Goal: Download file/media

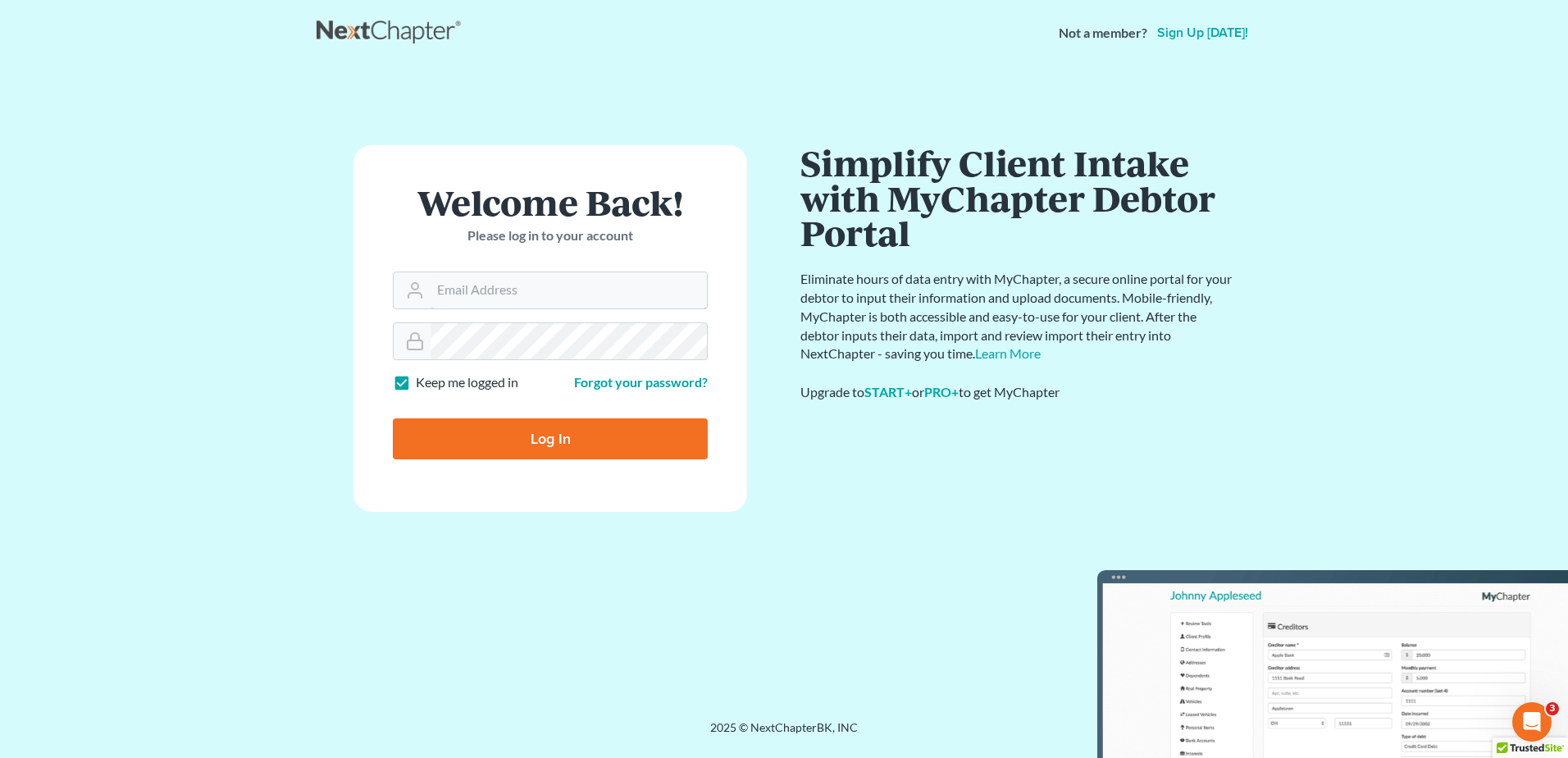
type input "kflynn@bernsteinshur.com"
click at [541, 443] on input "Log In" at bounding box center [550, 438] width 315 height 41
type input "Thinking..."
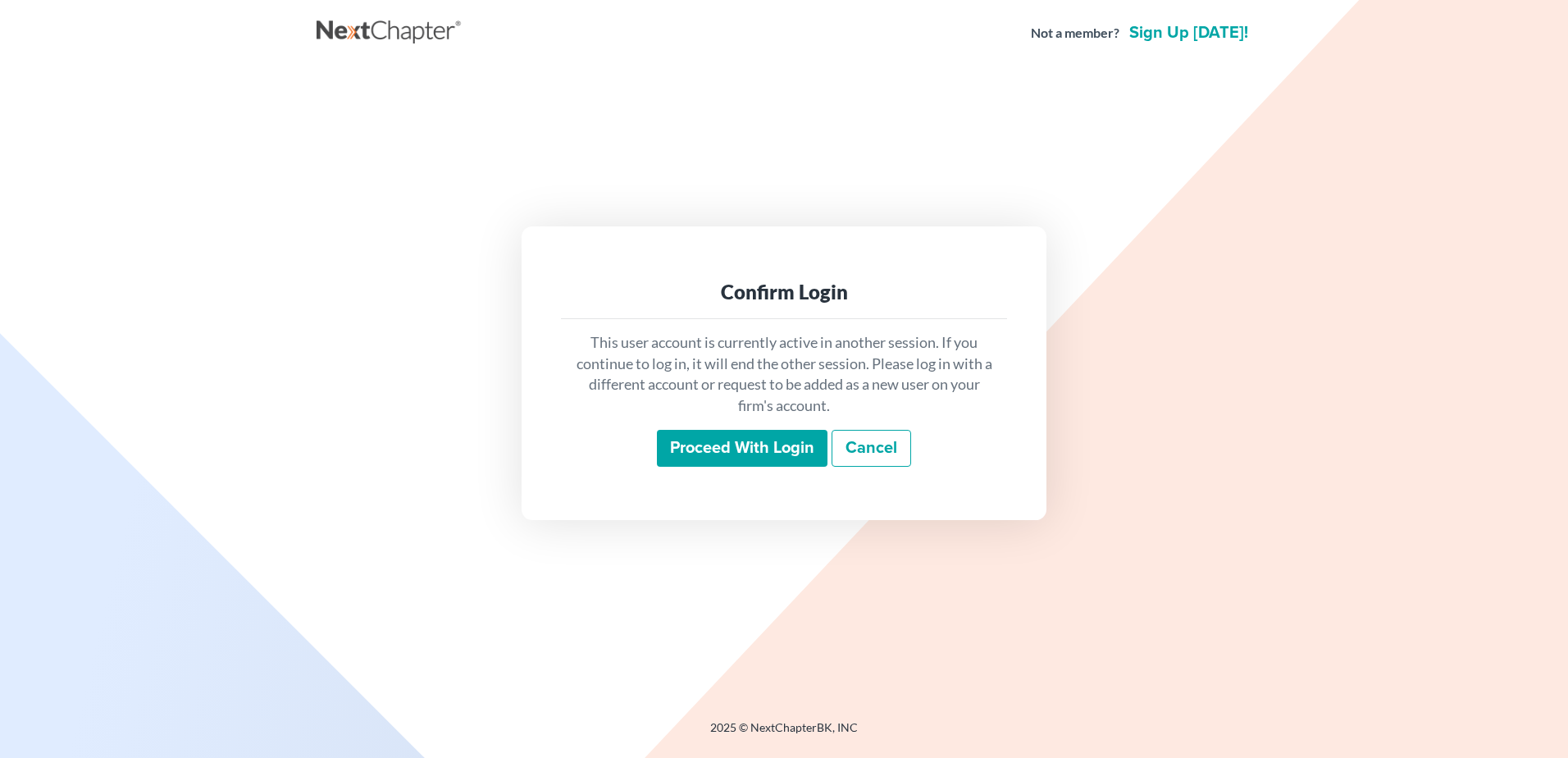
click at [682, 432] on input "Proceed with login" at bounding box center [742, 449] width 170 height 38
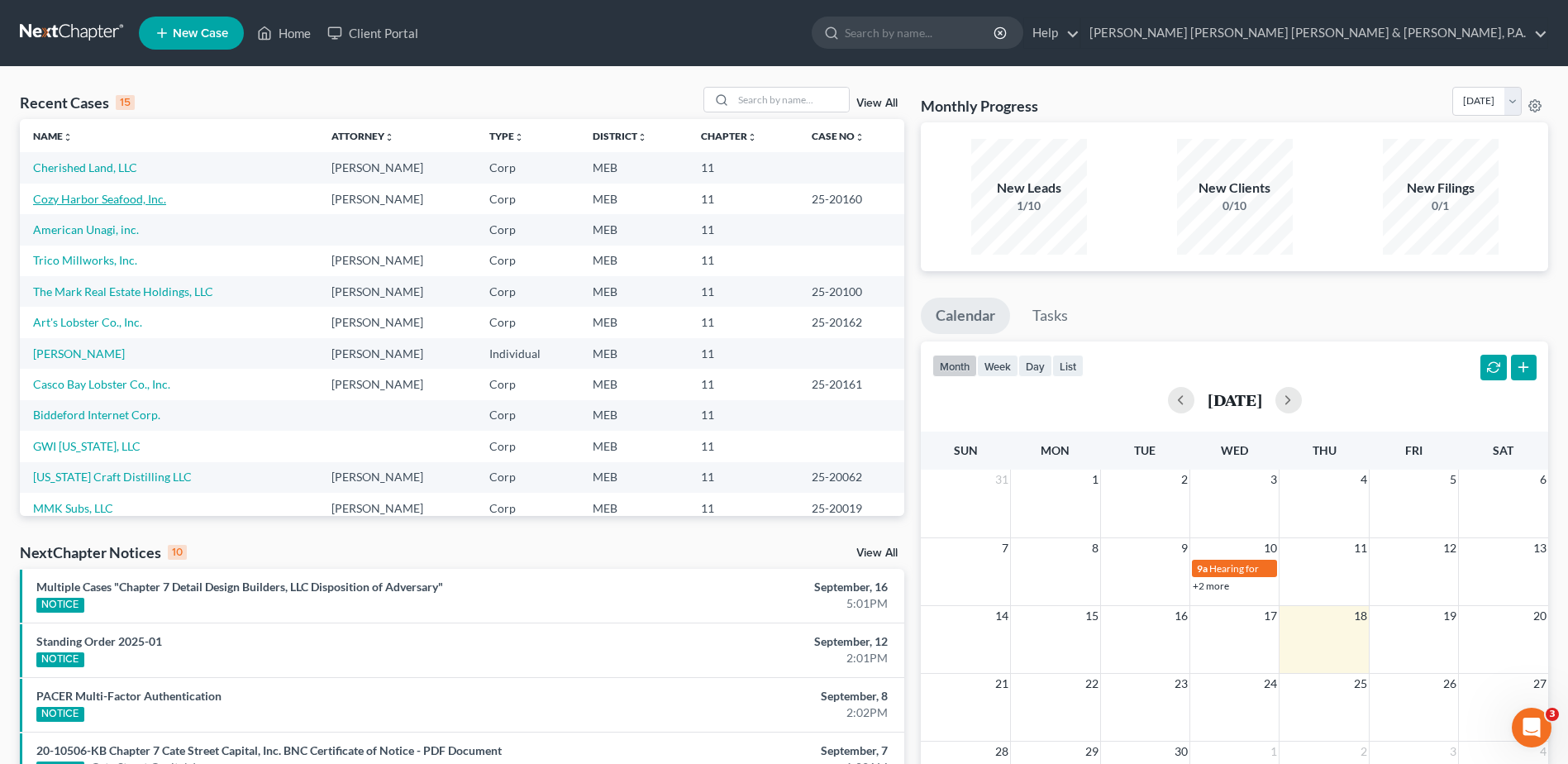
click at [115, 196] on link "Cozy Harbor Seafood, Inc." at bounding box center [99, 198] width 133 height 14
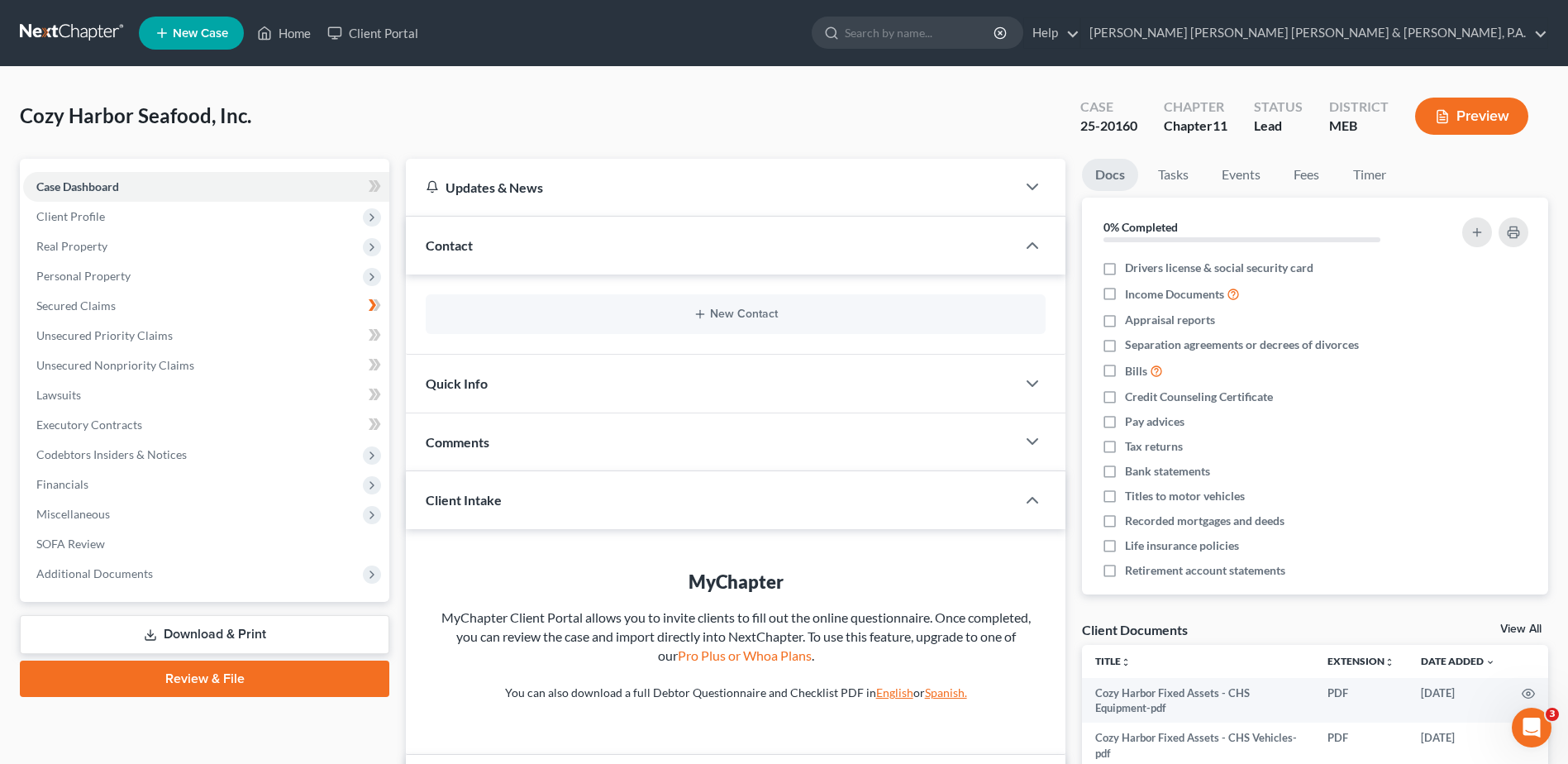
click at [191, 621] on link "Download & Print" at bounding box center [204, 635] width 369 height 39
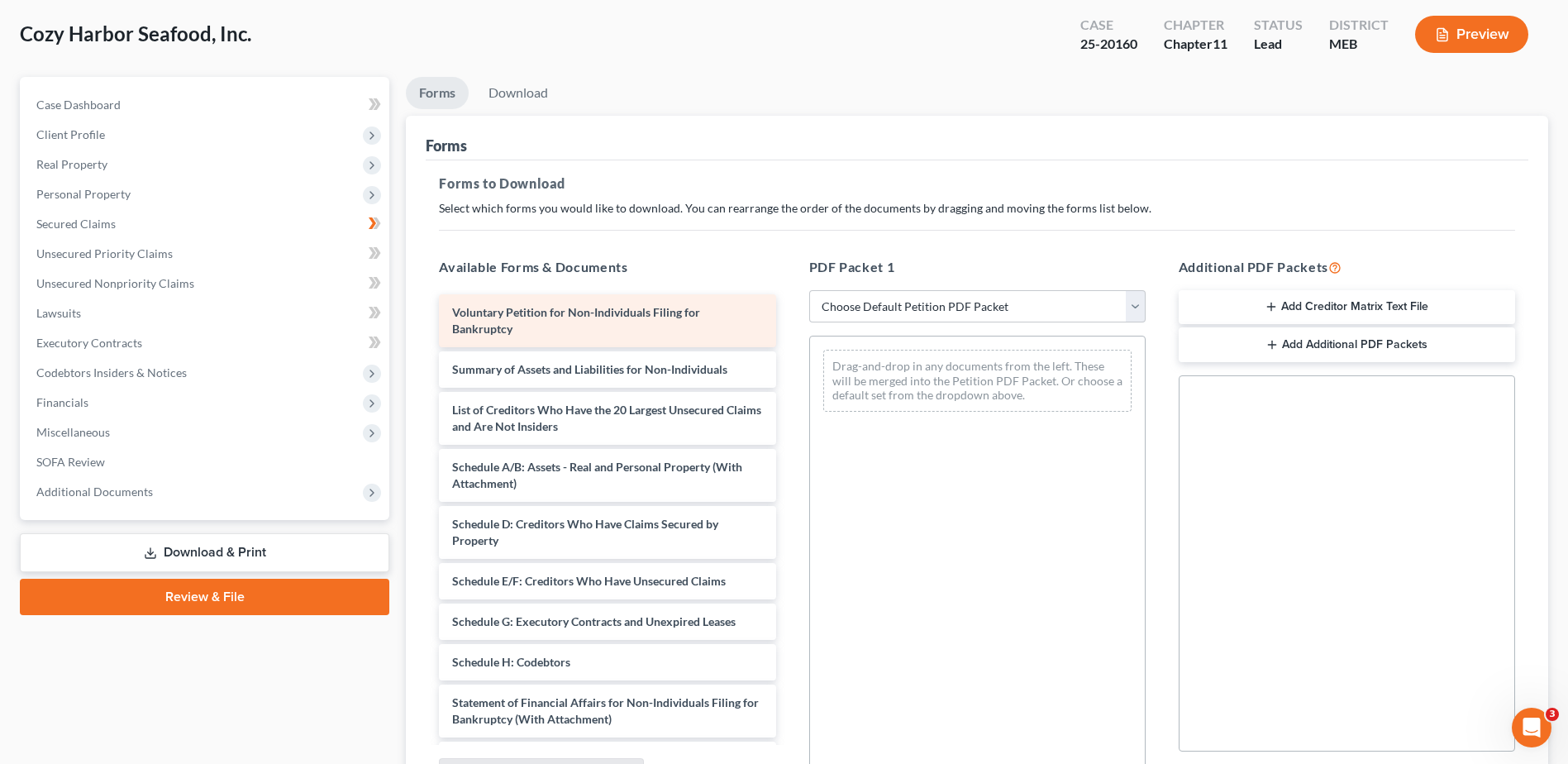
scroll to position [82, 0]
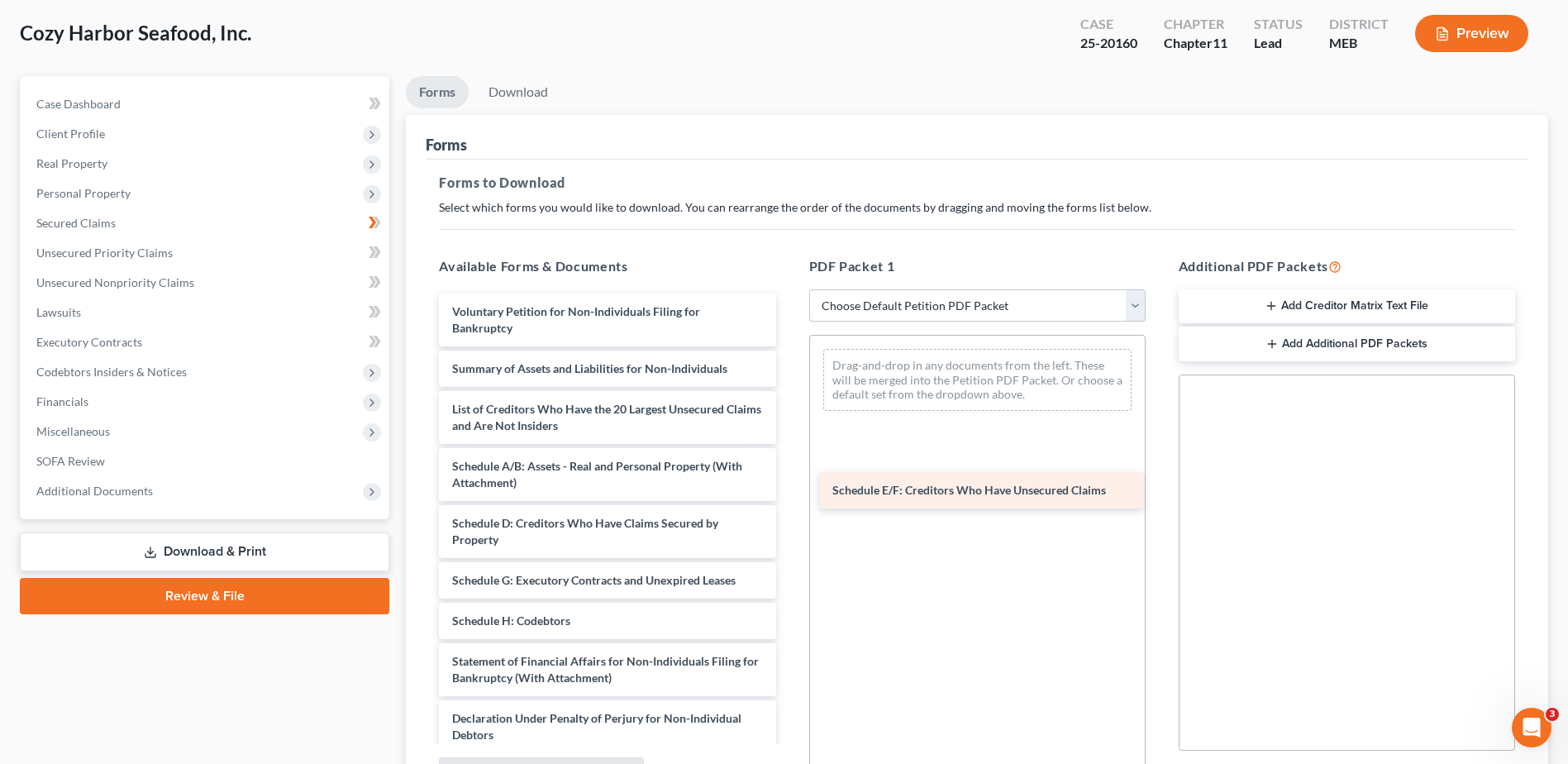
drag, startPoint x: 589, startPoint y: 575, endPoint x: 970, endPoint y: 485, distance: 391.5
click at [789, 485] on div "Schedule E/F: Creditors Who Have Unsecured Claims Voluntary Petition for Non-In…" at bounding box center [607, 604] width 363 height 621
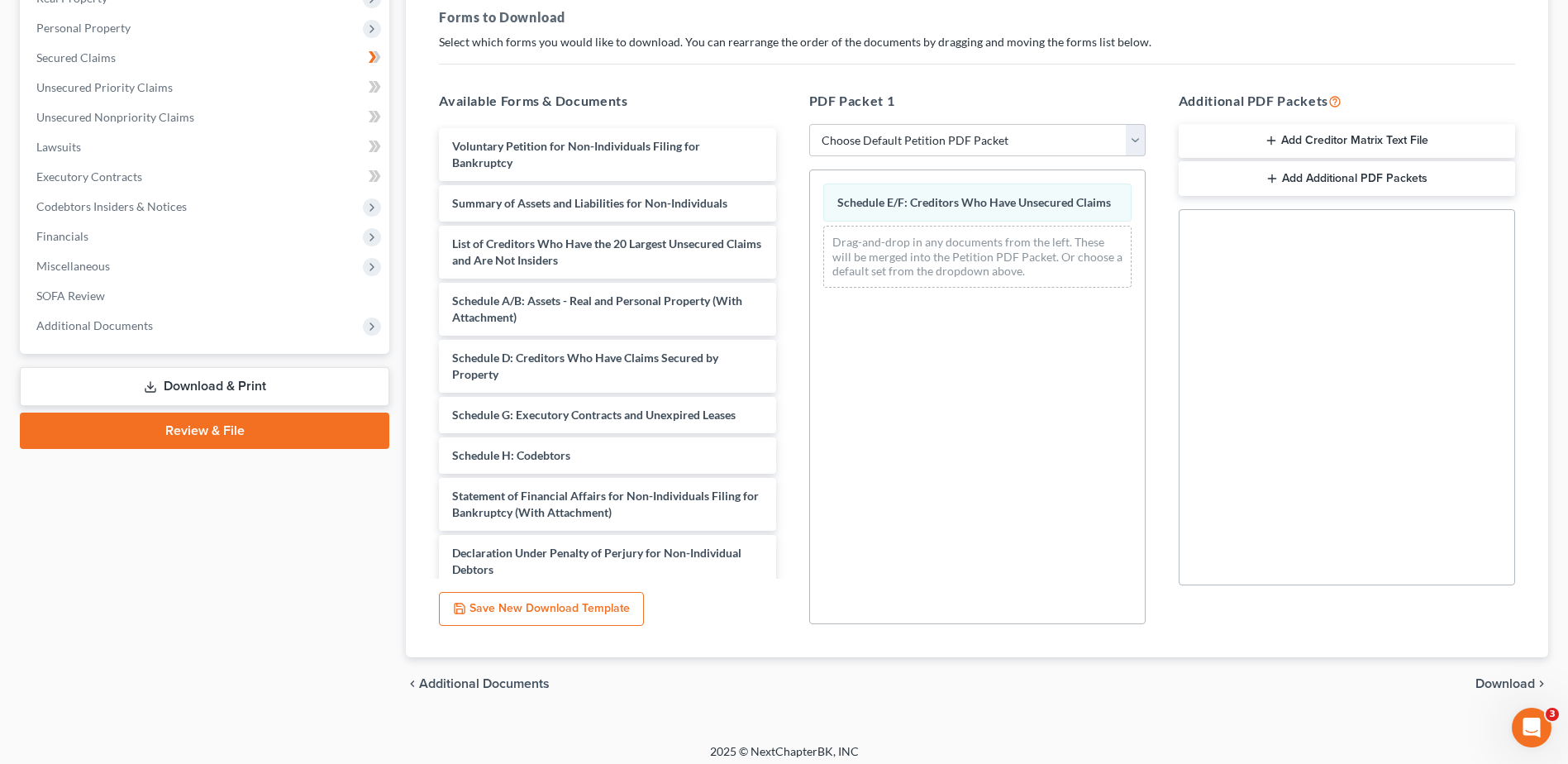
scroll to position [257, 0]
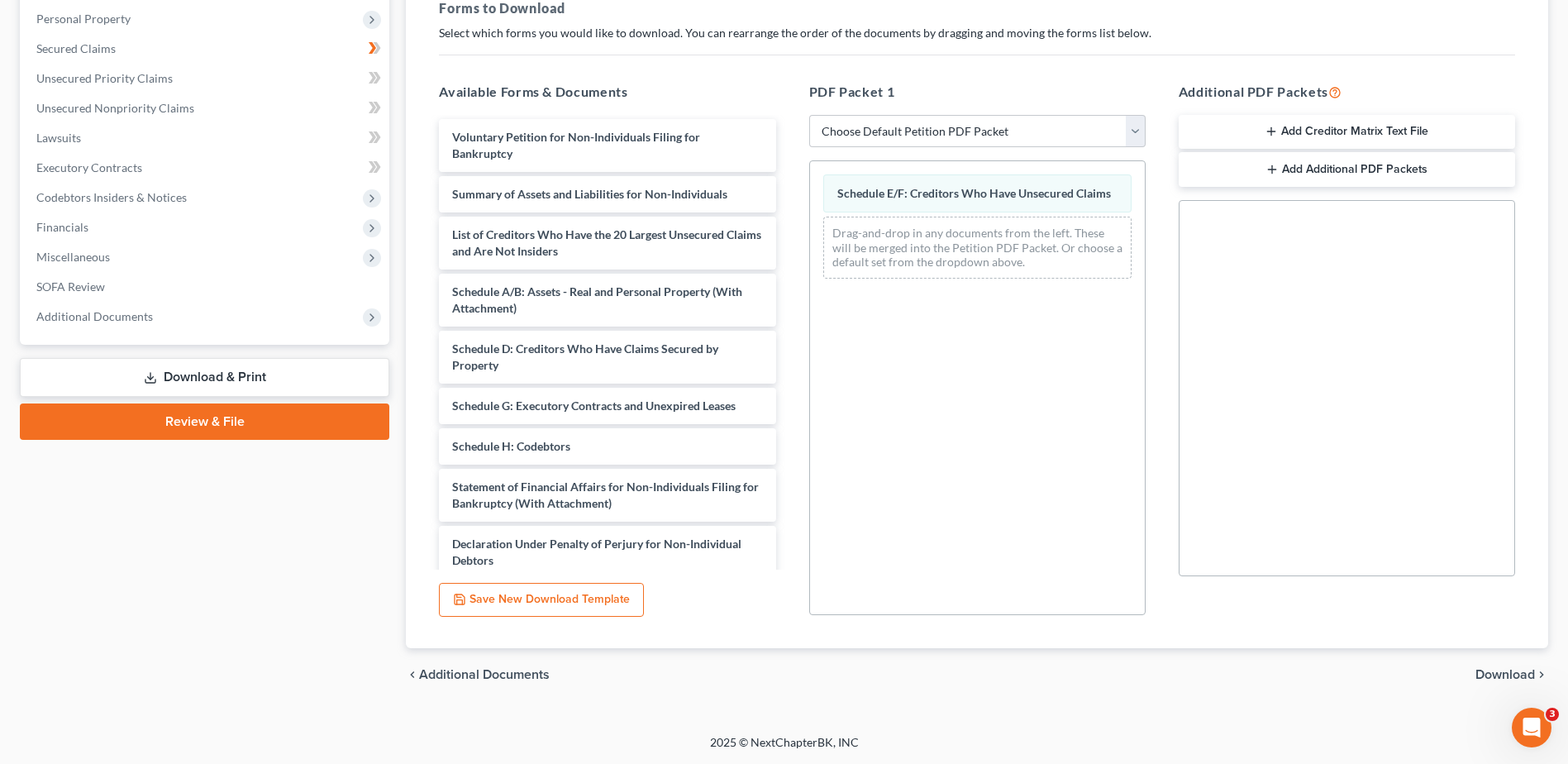
click at [1489, 669] on span "Download" at bounding box center [1505, 675] width 59 height 13
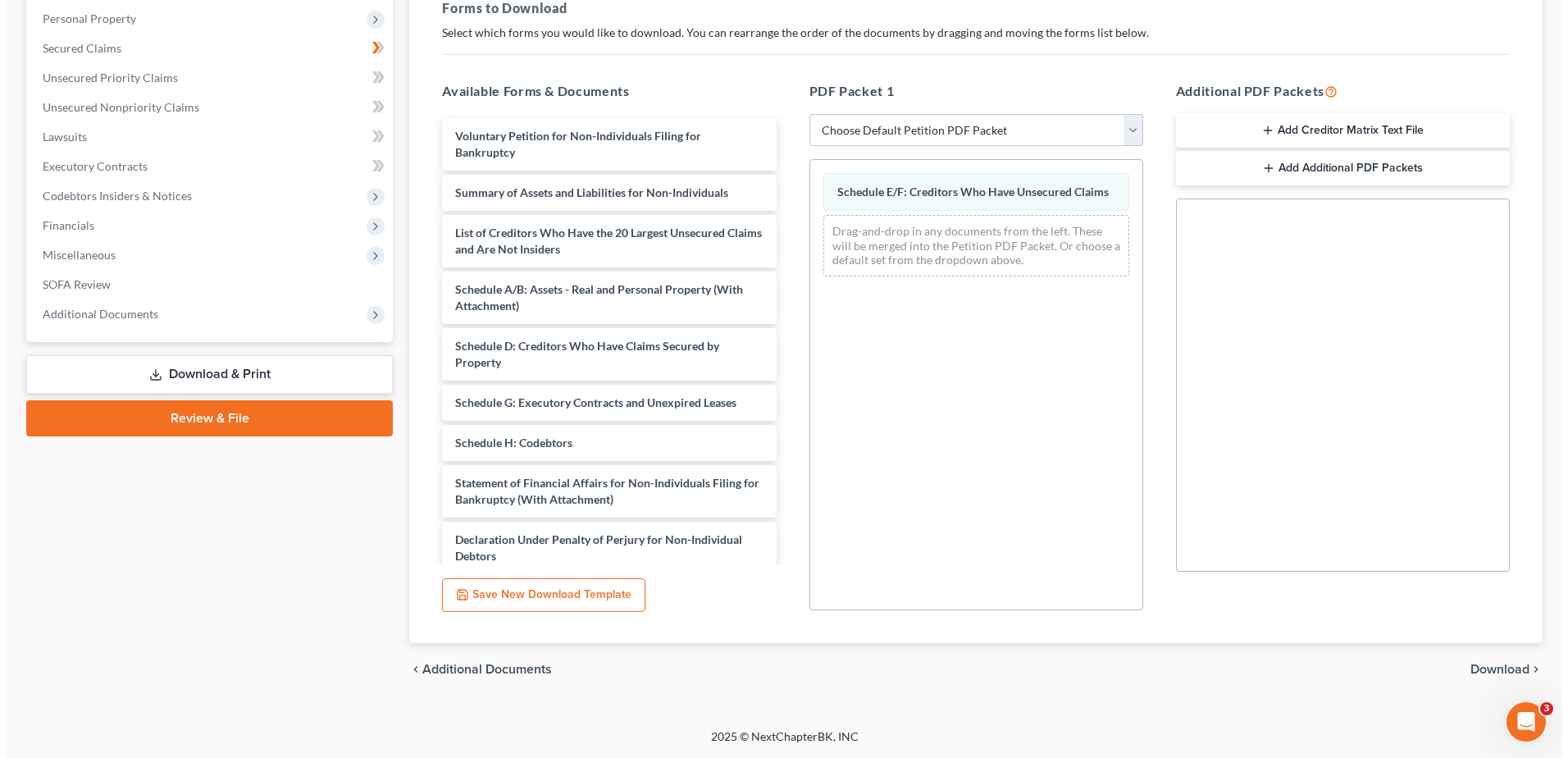
scroll to position [0, 0]
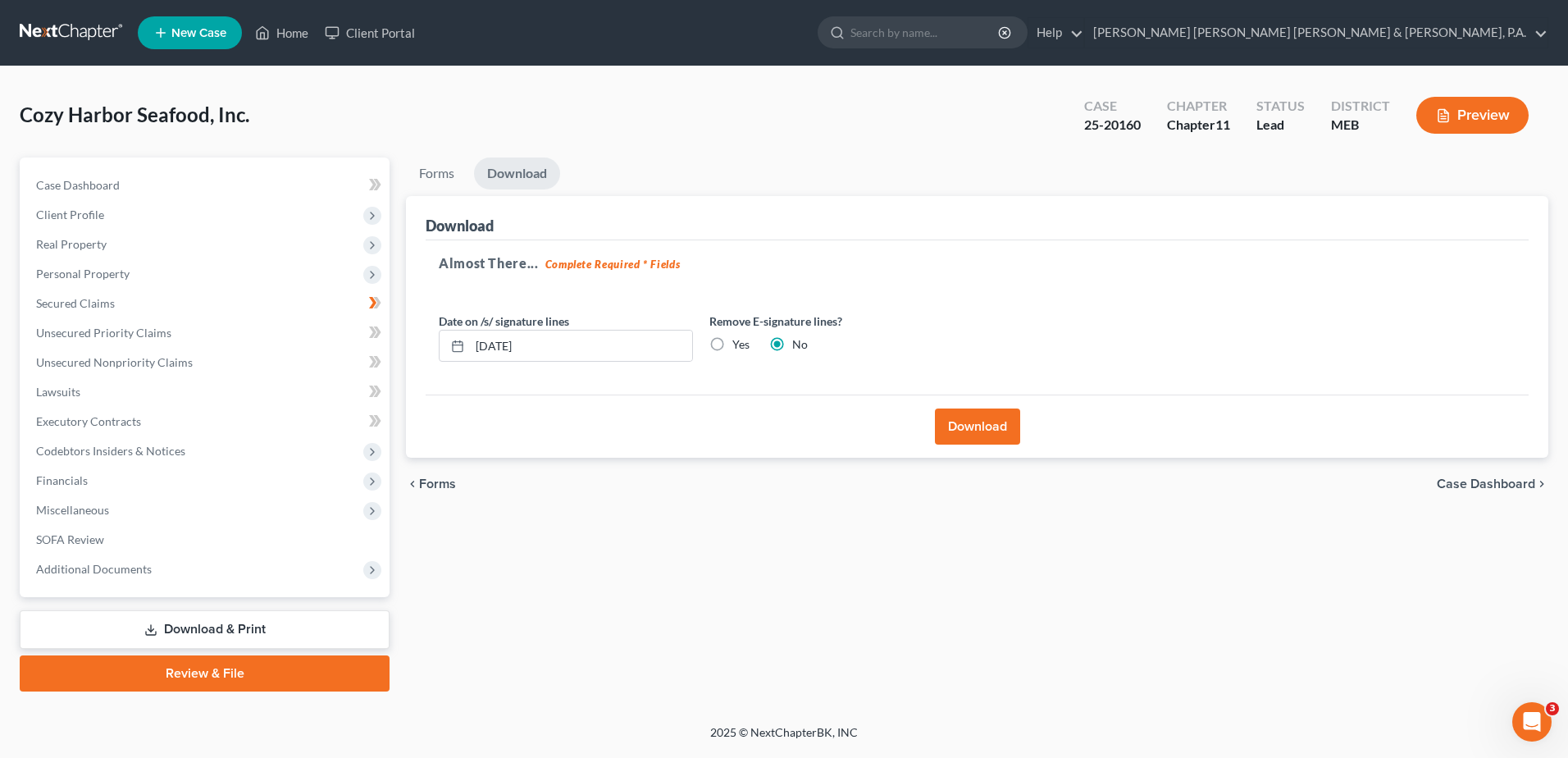
click at [975, 410] on button "Download" at bounding box center [978, 426] width 86 height 36
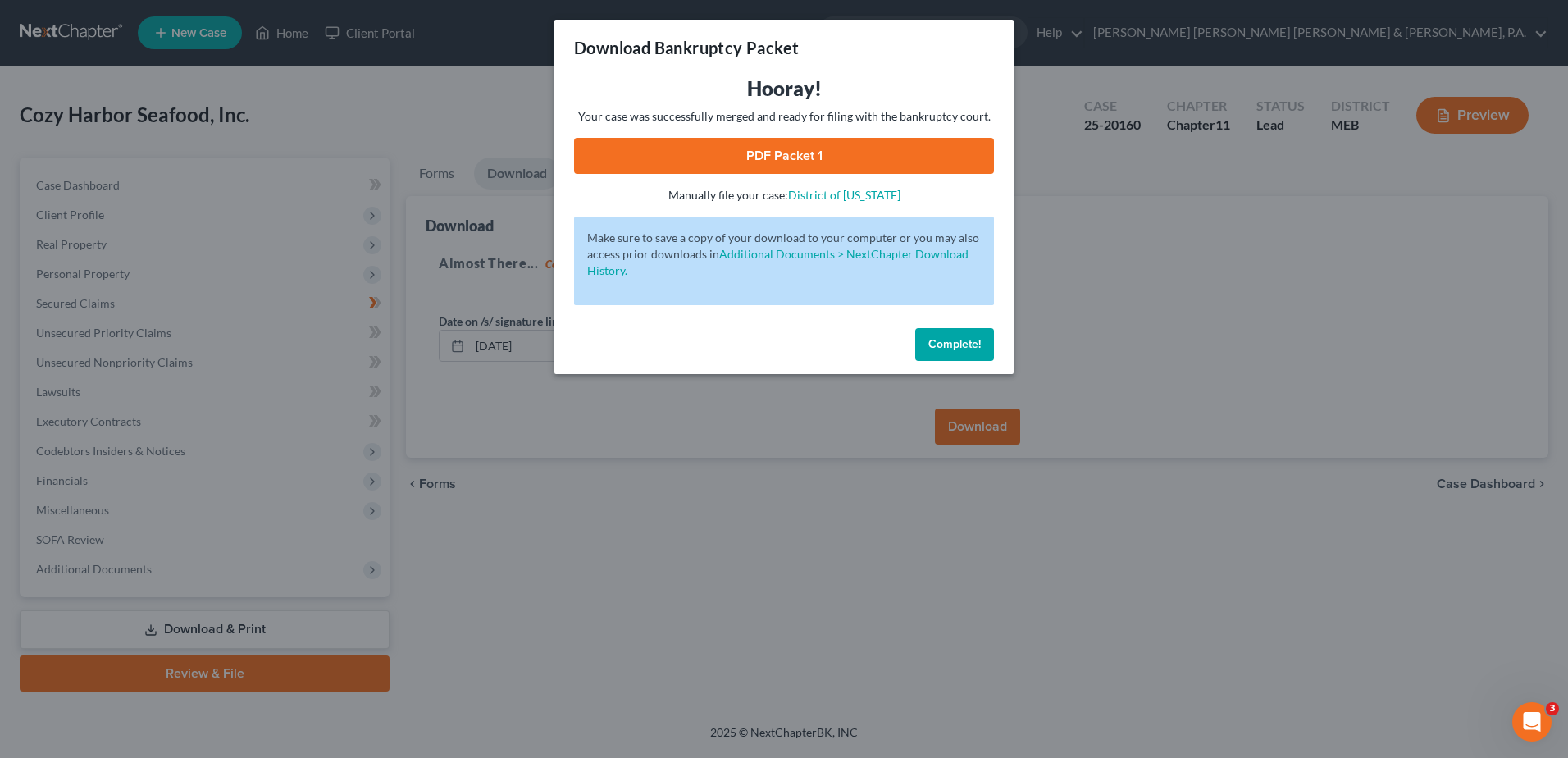
click at [794, 170] on link "PDF Packet 1" at bounding box center [784, 156] width 420 height 36
